Goal: Task Accomplishment & Management: Use online tool/utility

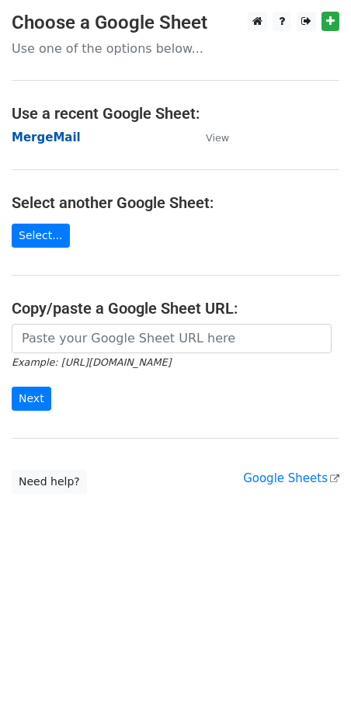
click at [43, 137] on strong "MergeMail" at bounding box center [46, 137] width 69 height 14
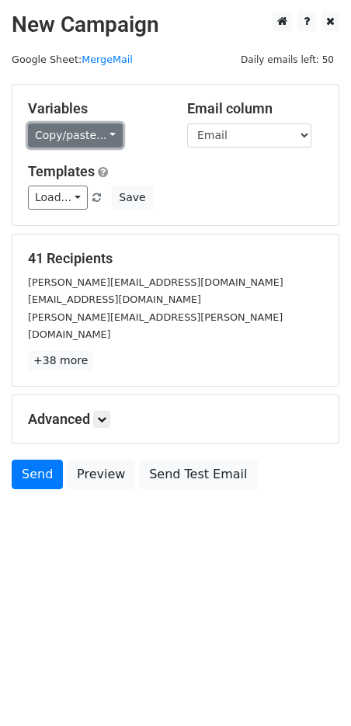
click at [40, 132] on link "Copy/paste..." at bounding box center [75, 135] width 95 height 24
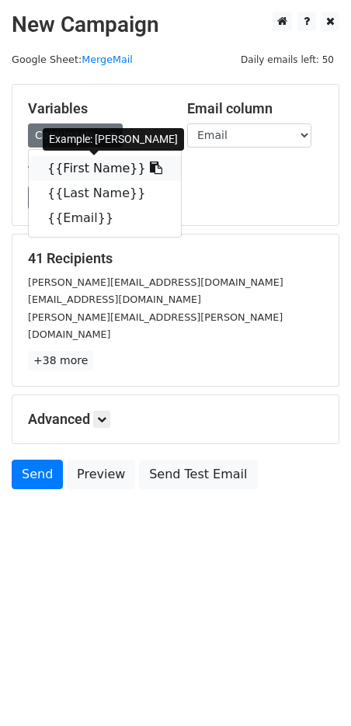
click at [64, 170] on link "{{First Name}}" at bounding box center [105, 168] width 152 height 25
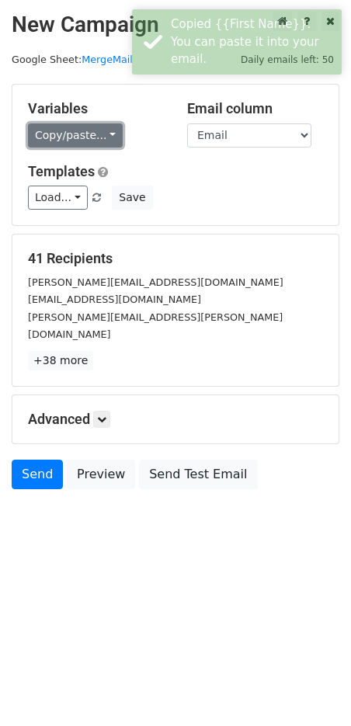
click at [89, 135] on link "Copy/paste..." at bounding box center [75, 135] width 95 height 24
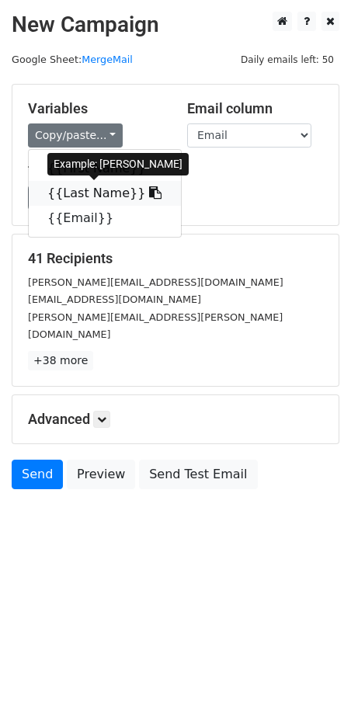
click at [88, 186] on link "{{Last Name}}" at bounding box center [105, 193] width 152 height 25
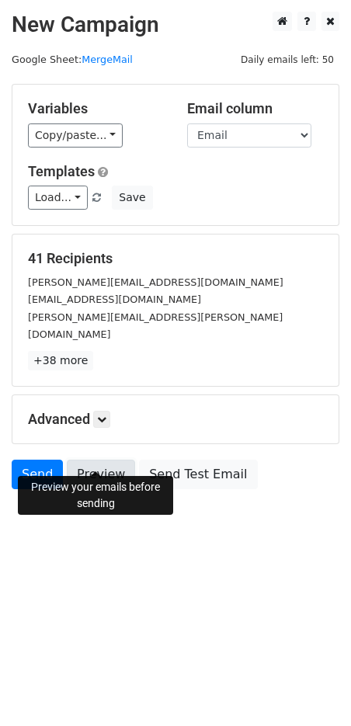
click at [92, 460] on link "Preview" at bounding box center [101, 475] width 68 height 30
click at [28, 460] on link "Send" at bounding box center [37, 475] width 51 height 30
